Goal: Task Accomplishment & Management: Manage account settings

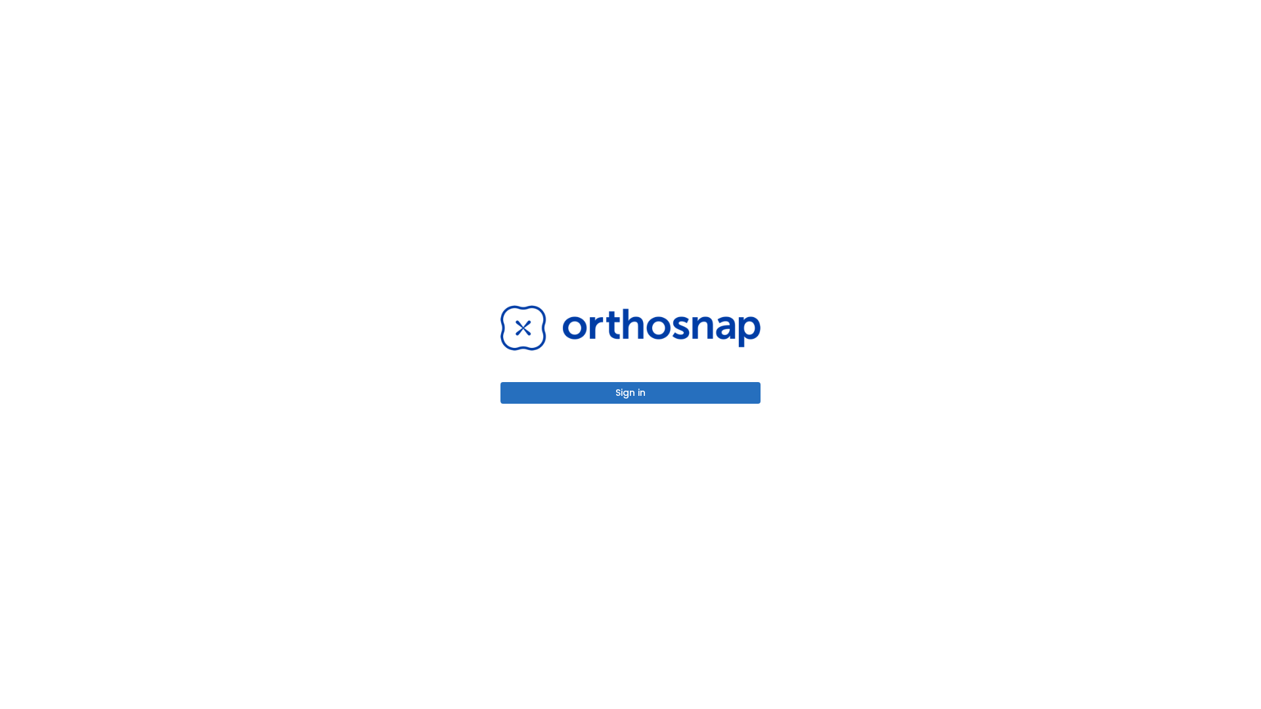
click at [630, 393] on button "Sign in" at bounding box center [630, 393] width 260 height 22
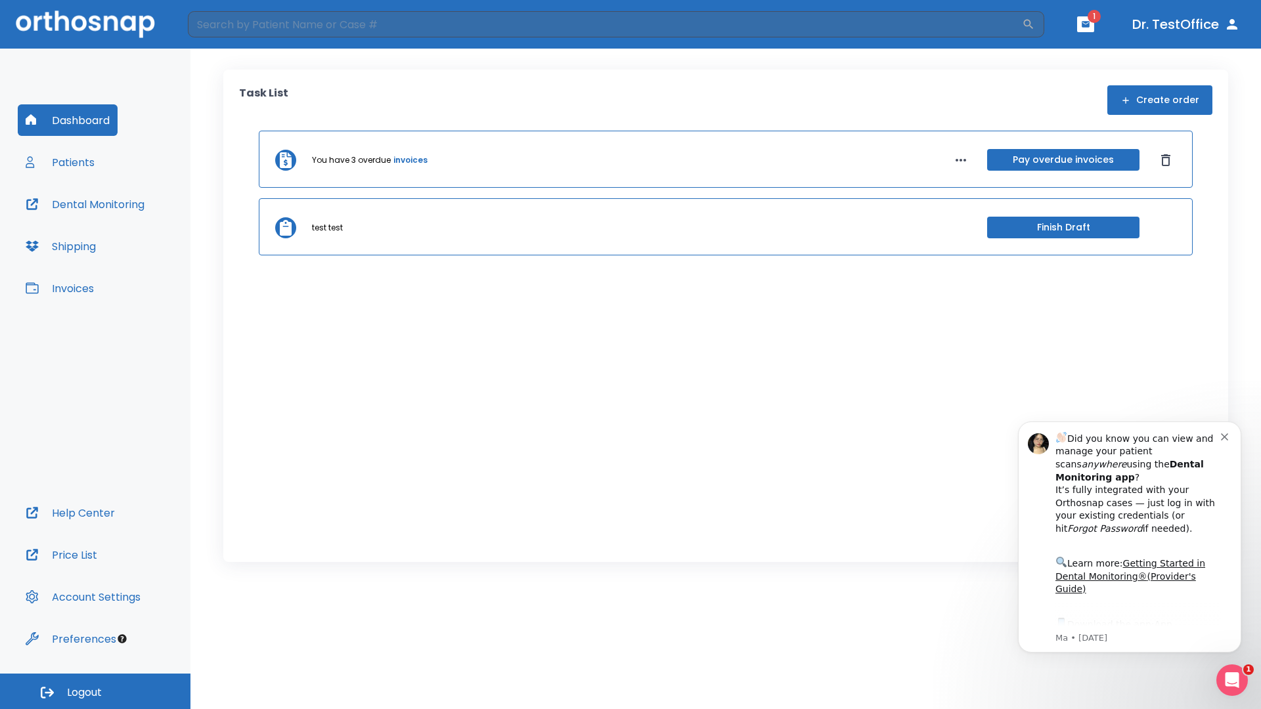
click at [95, 691] on span "Logout" at bounding box center [84, 692] width 35 height 14
